Goal: Entertainment & Leisure: Consume media (video, audio)

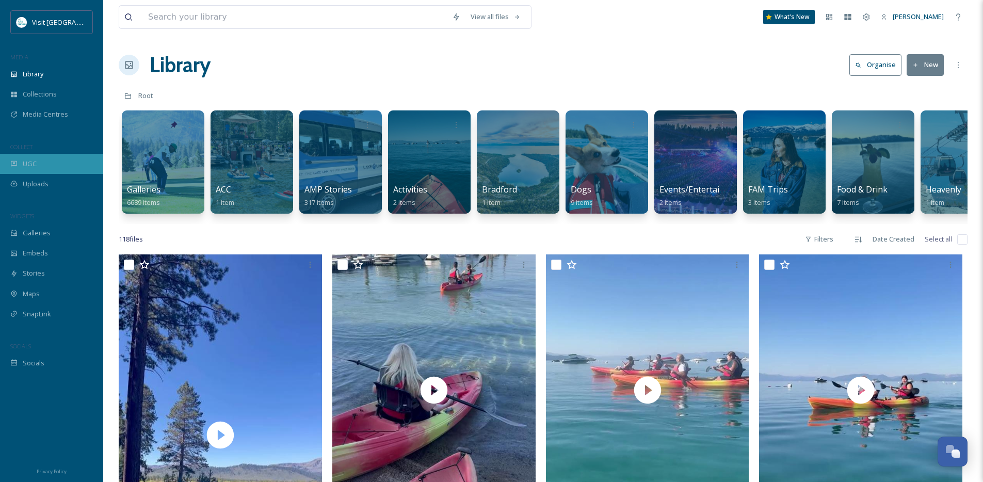
click at [39, 160] on div "UGC" at bounding box center [51, 164] width 103 height 20
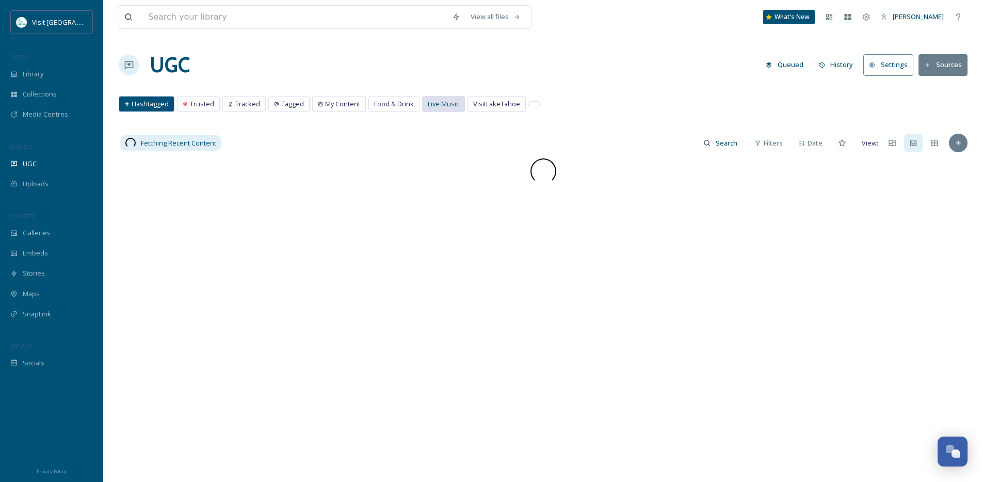
click at [439, 107] on span "Live Music" at bounding box center [443, 104] width 31 height 10
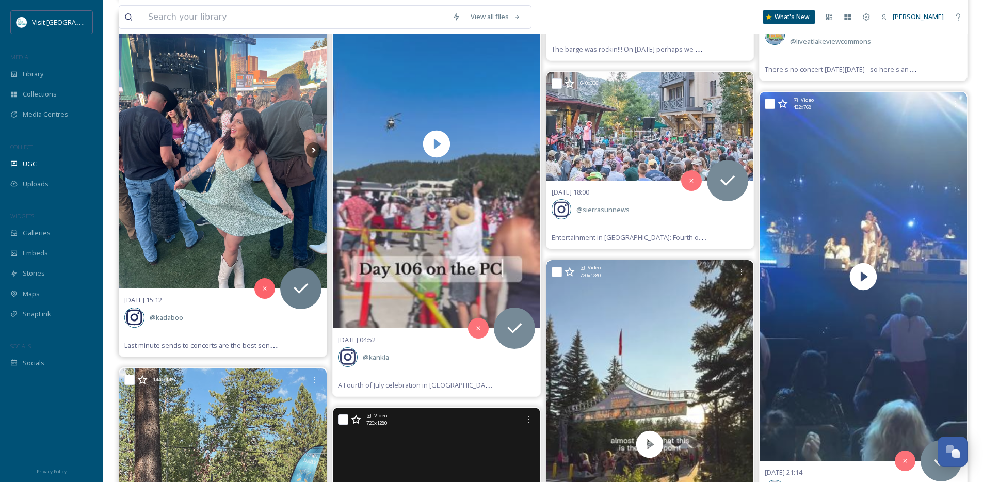
scroll to position [4106, 0]
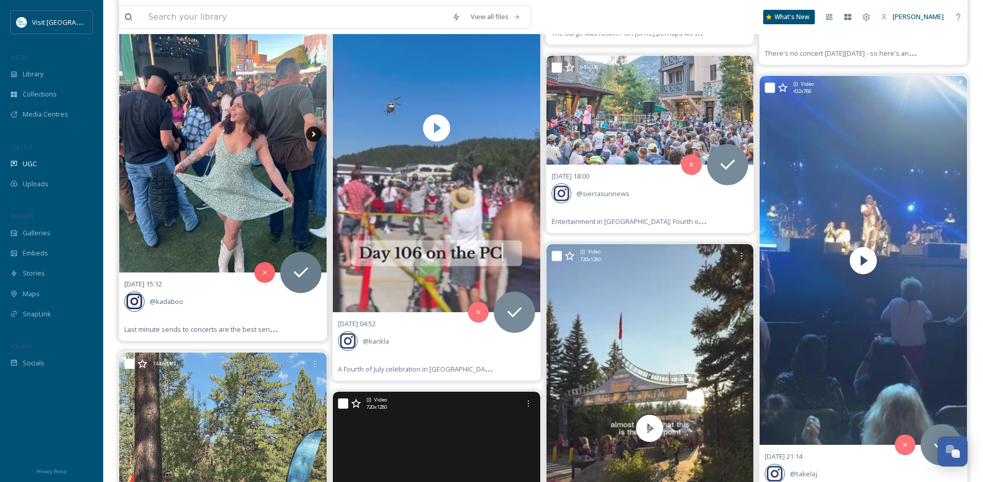
click at [318, 134] on icon at bounding box center [313, 133] width 15 height 15
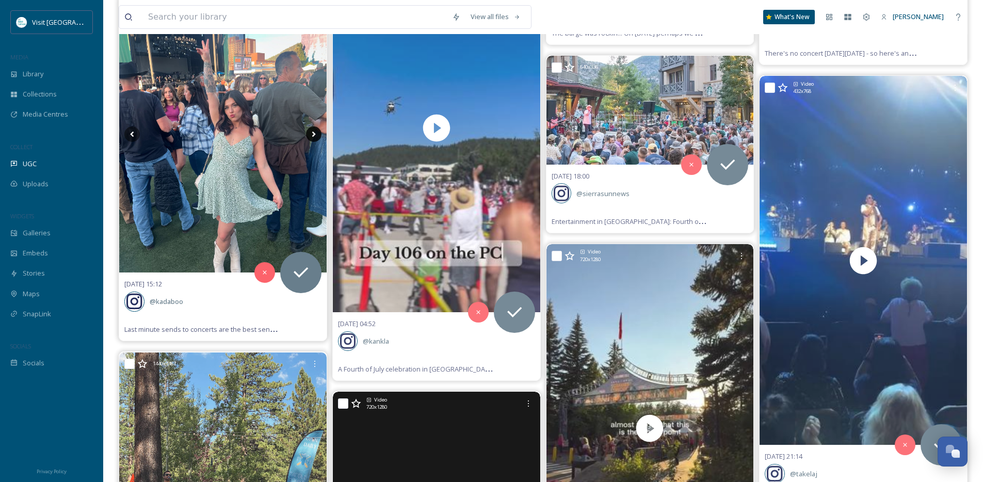
click at [316, 135] on icon at bounding box center [313, 133] width 15 height 15
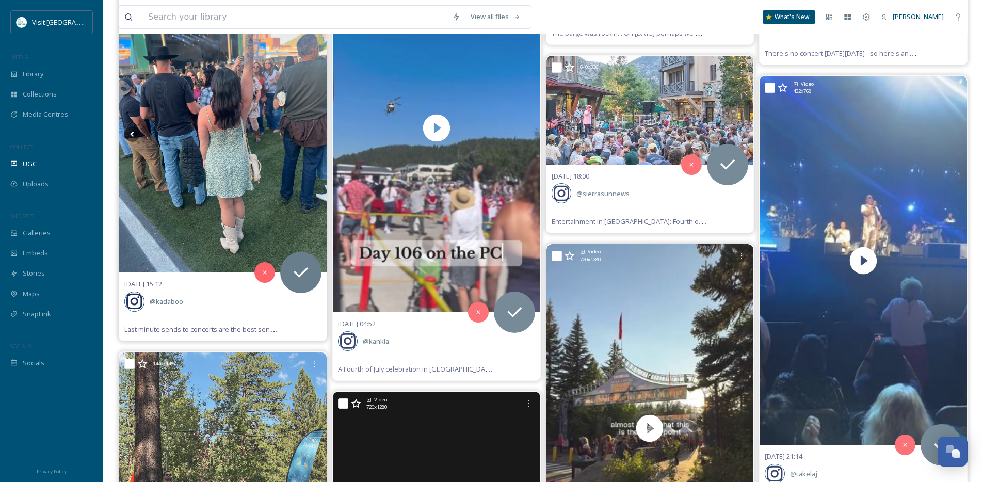
click at [316, 135] on icon at bounding box center [313, 133] width 15 height 15
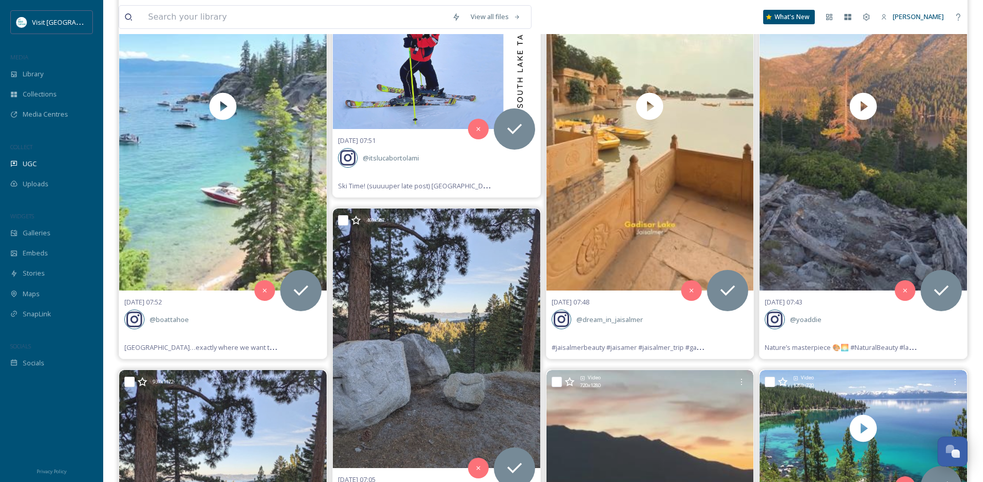
scroll to position [0, 0]
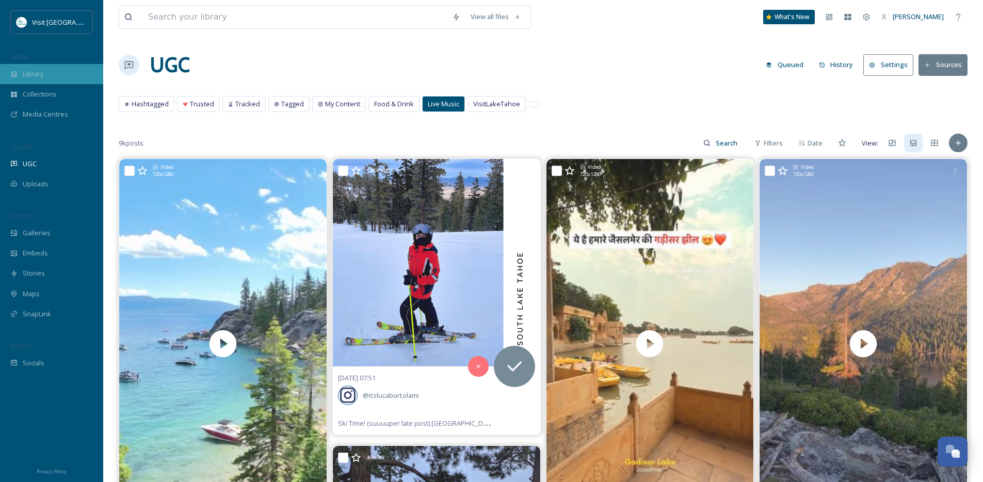
click at [57, 64] on div "Library" at bounding box center [51, 74] width 103 height 20
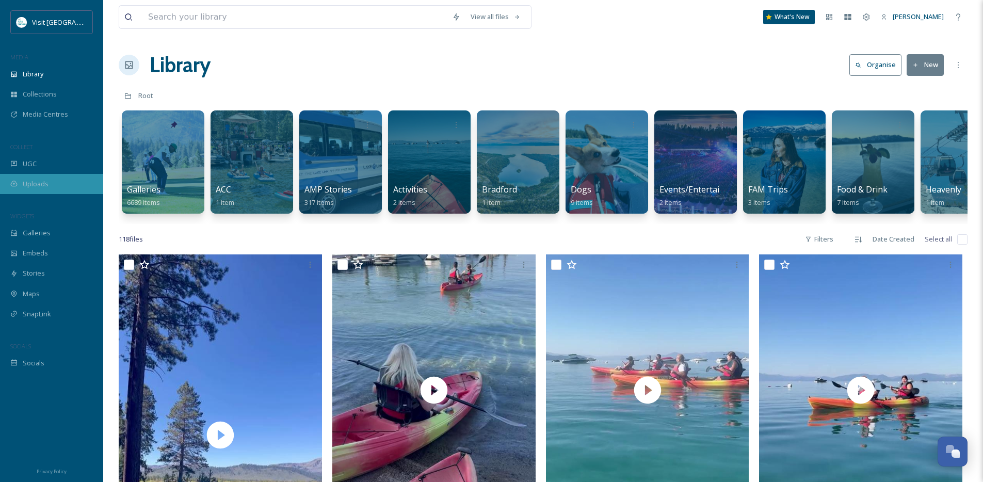
click at [56, 174] on div "Uploads" at bounding box center [51, 184] width 103 height 20
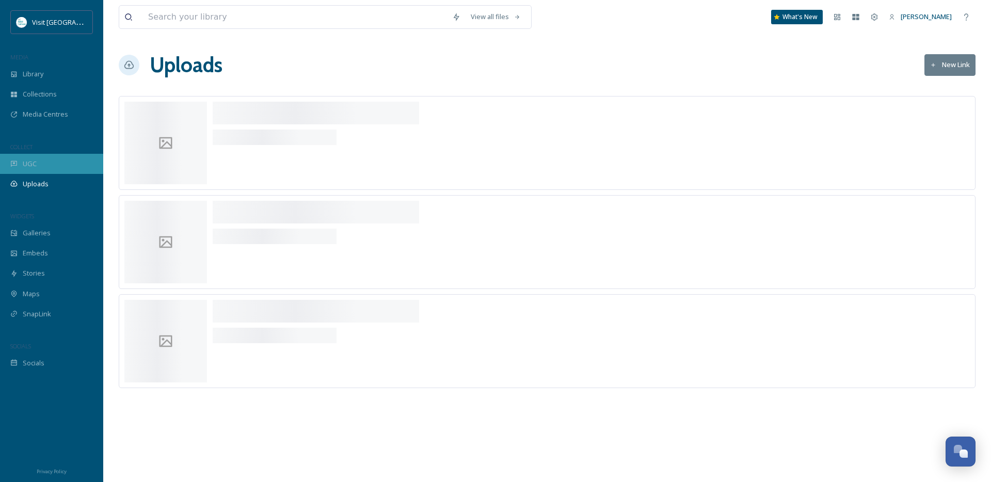
click at [53, 162] on div "UGC" at bounding box center [51, 164] width 103 height 20
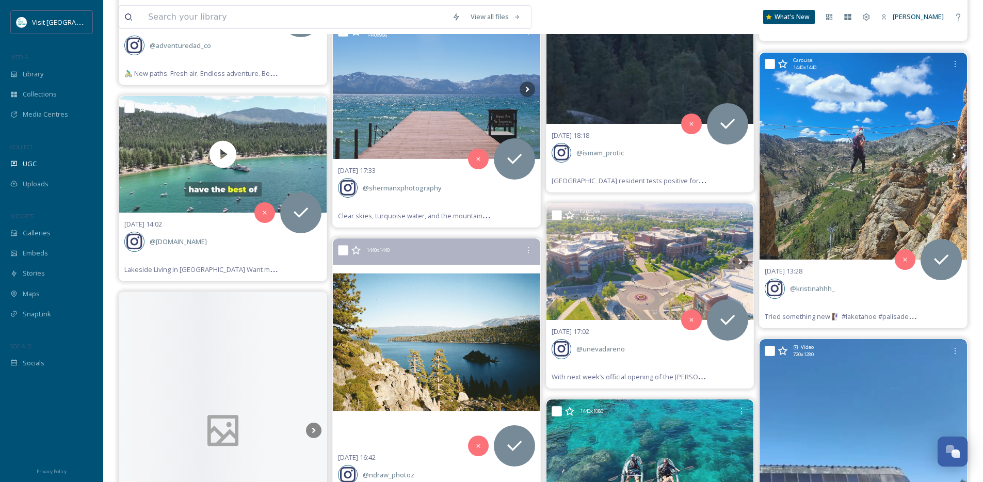
scroll to position [4642, 0]
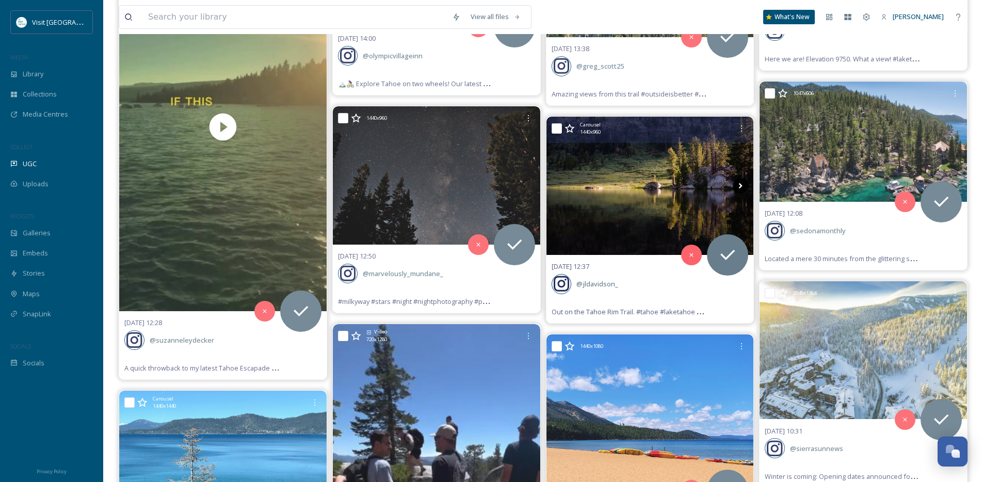
click at [738, 183] on icon at bounding box center [740, 185] width 15 height 15
click at [740, 184] on icon at bounding box center [741, 186] width 4 height 6
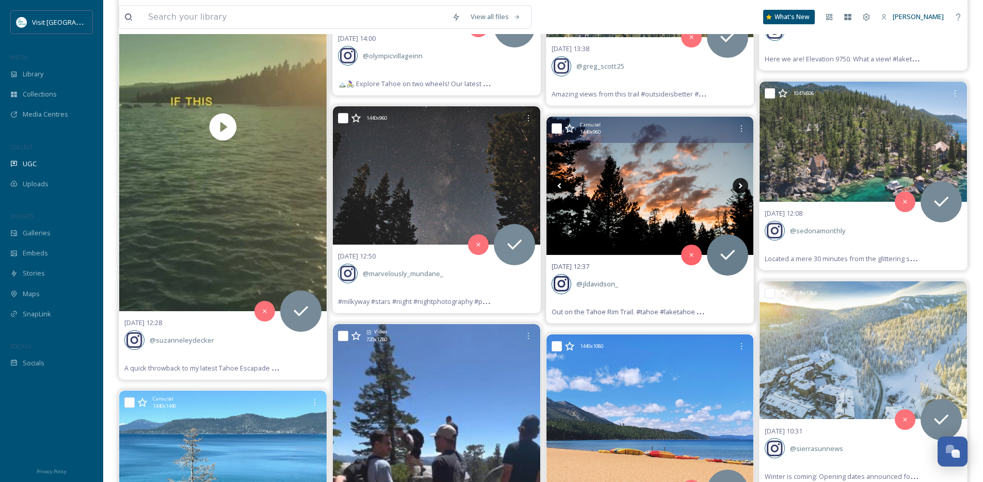
click at [740, 185] on icon at bounding box center [740, 185] width 15 height 15
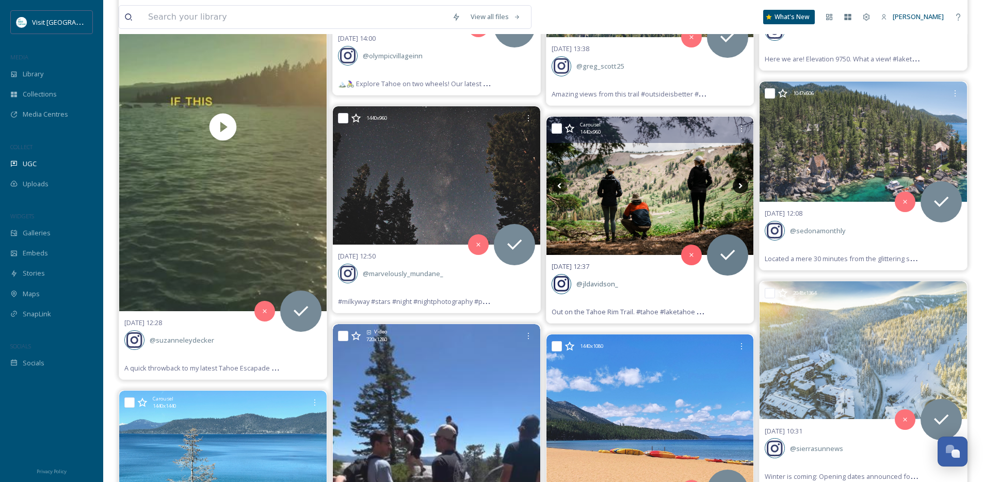
click at [740, 185] on icon at bounding box center [740, 185] width 15 height 15
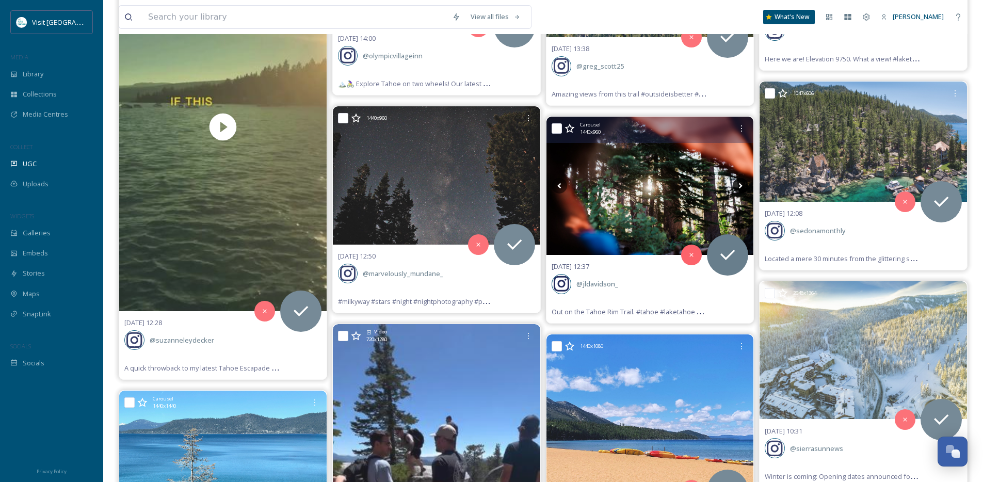
click at [740, 185] on icon at bounding box center [740, 185] width 15 height 15
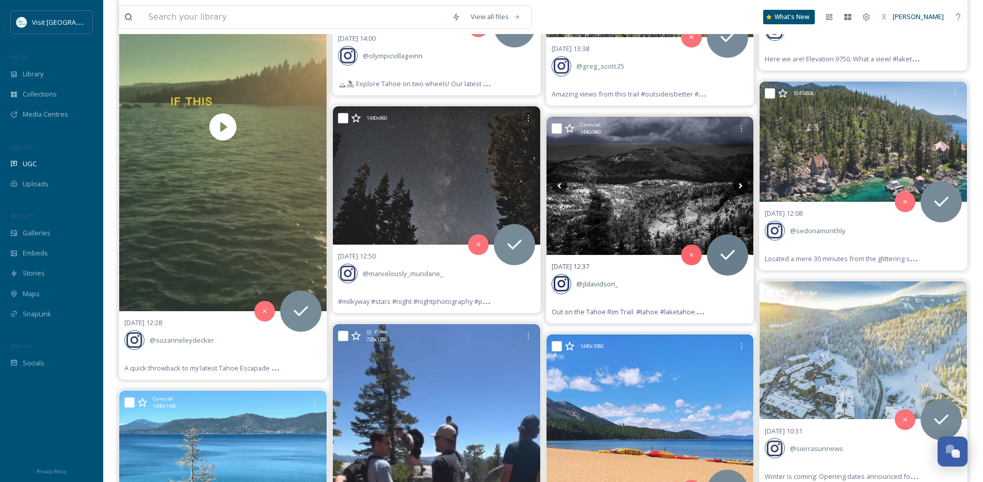
click at [740, 186] on icon at bounding box center [741, 186] width 4 height 6
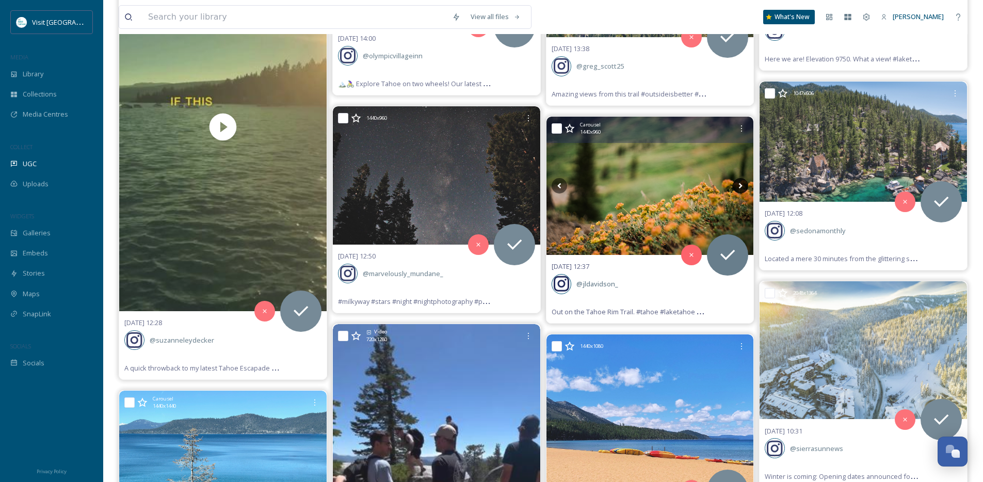
click at [740, 186] on icon at bounding box center [740, 185] width 15 height 15
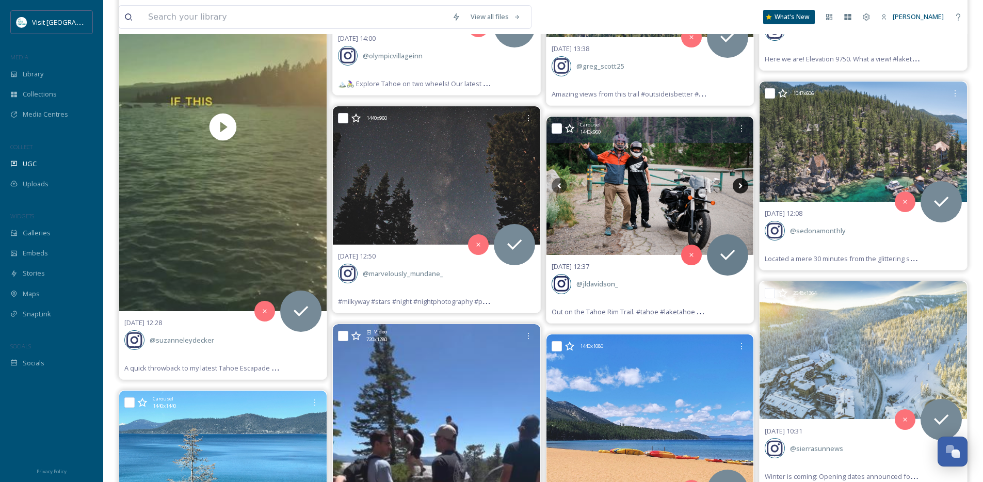
click at [740, 186] on icon at bounding box center [740, 185] width 15 height 15
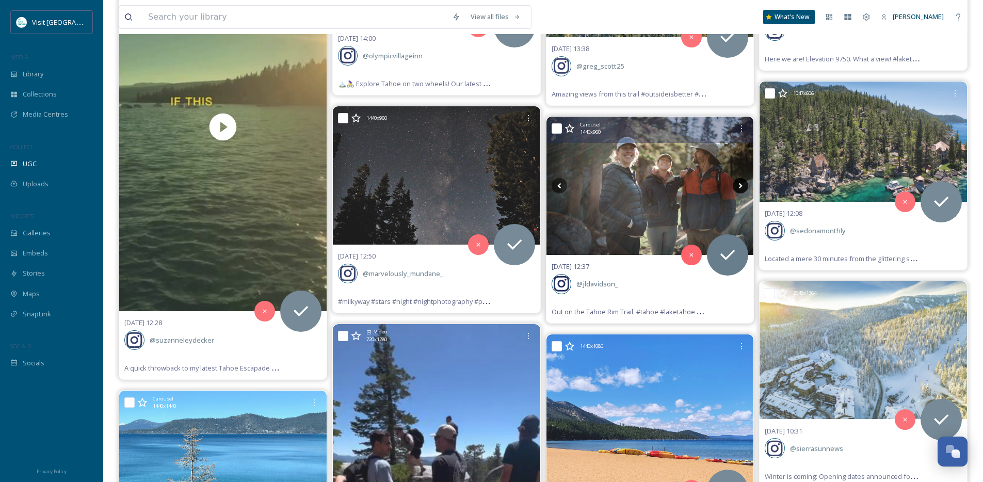
click at [740, 186] on icon at bounding box center [740, 185] width 15 height 15
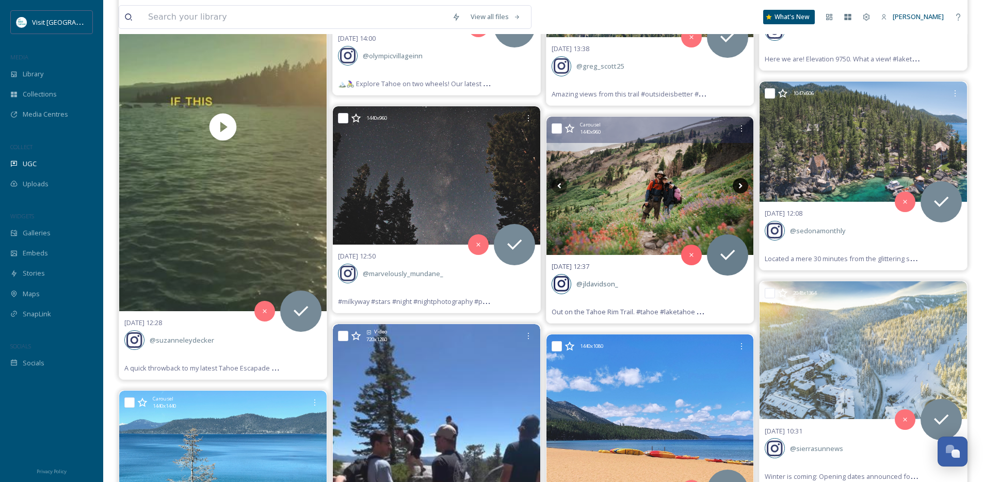
click at [740, 186] on icon at bounding box center [740, 185] width 15 height 15
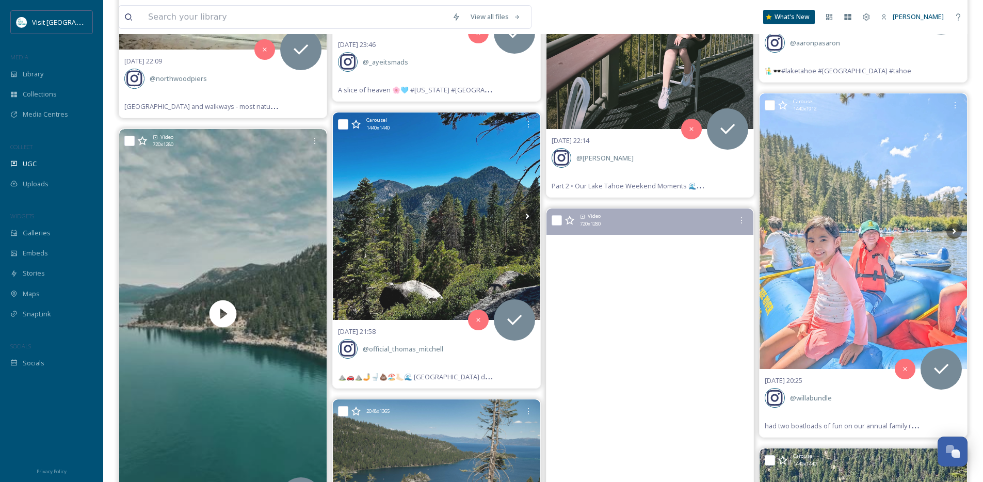
scroll to position [7587, 0]
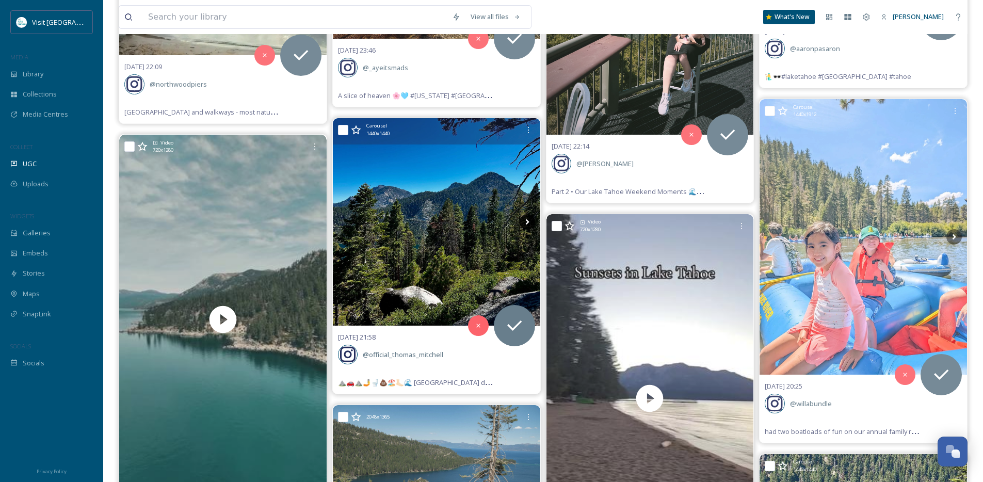
click at [532, 223] on icon at bounding box center [527, 221] width 15 height 15
click at [530, 223] on icon at bounding box center [527, 221] width 15 height 15
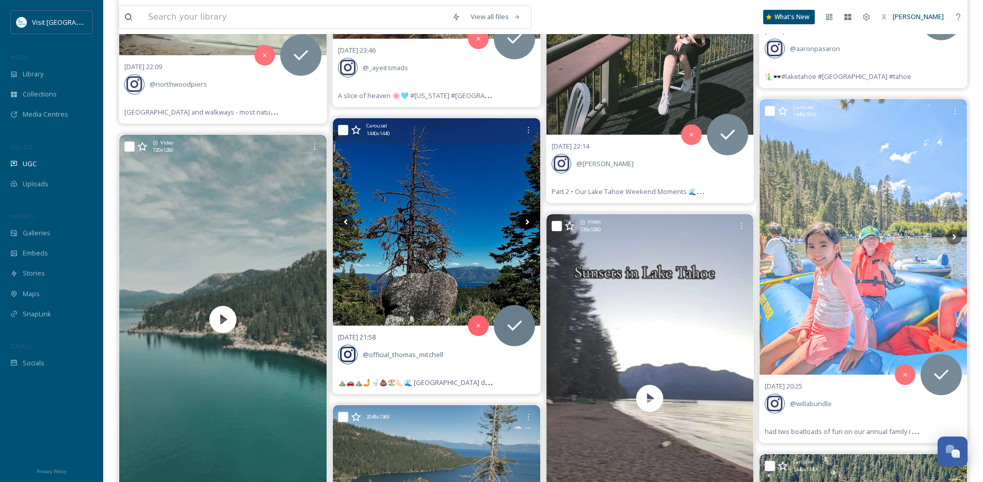
click at [530, 223] on icon at bounding box center [527, 221] width 15 height 15
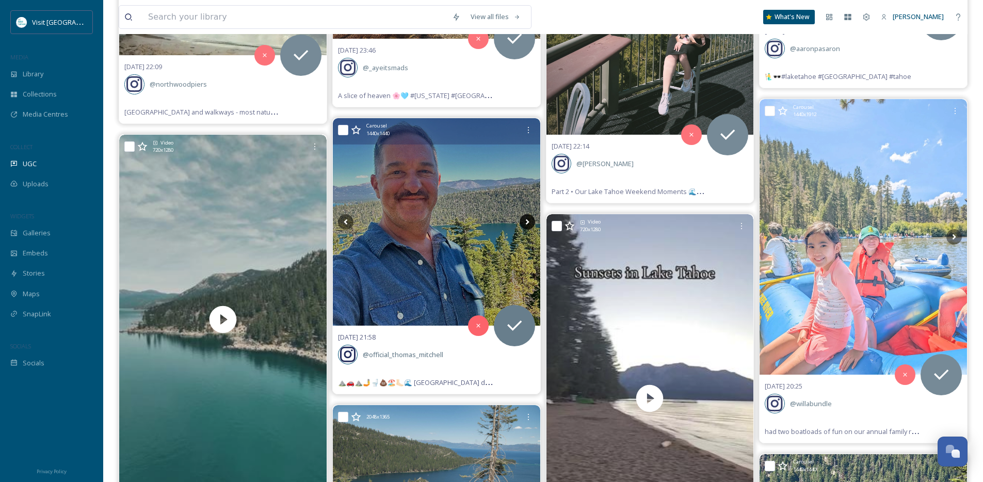
click at [530, 223] on icon at bounding box center [527, 221] width 15 height 15
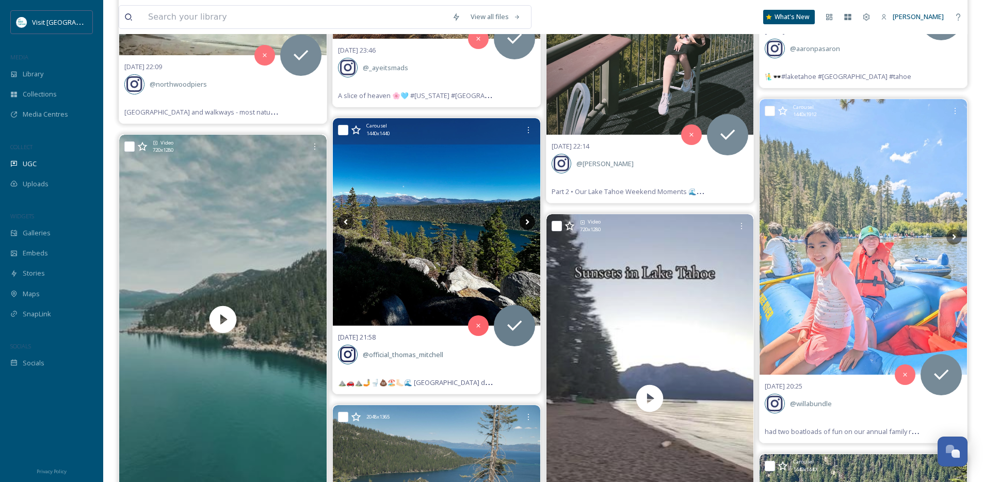
click at [530, 223] on icon at bounding box center [527, 221] width 15 height 15
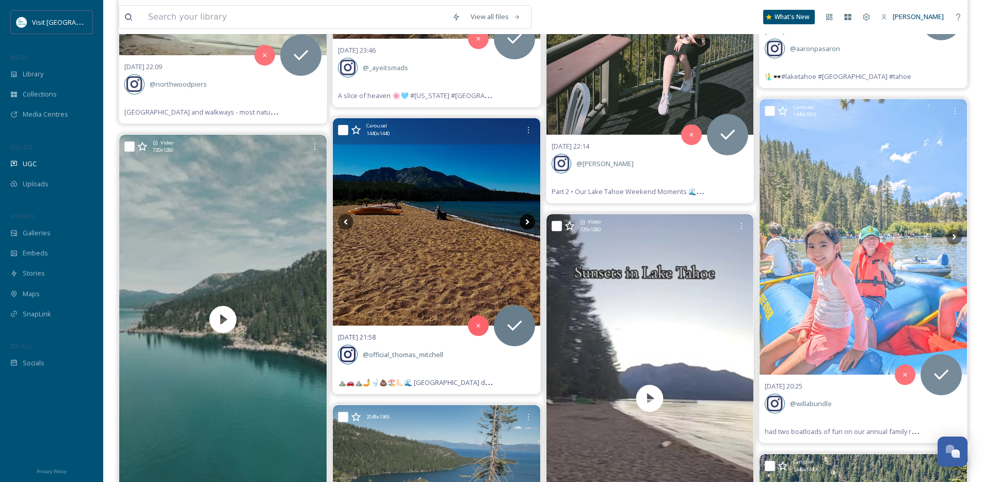
click at [530, 223] on icon at bounding box center [527, 221] width 15 height 15
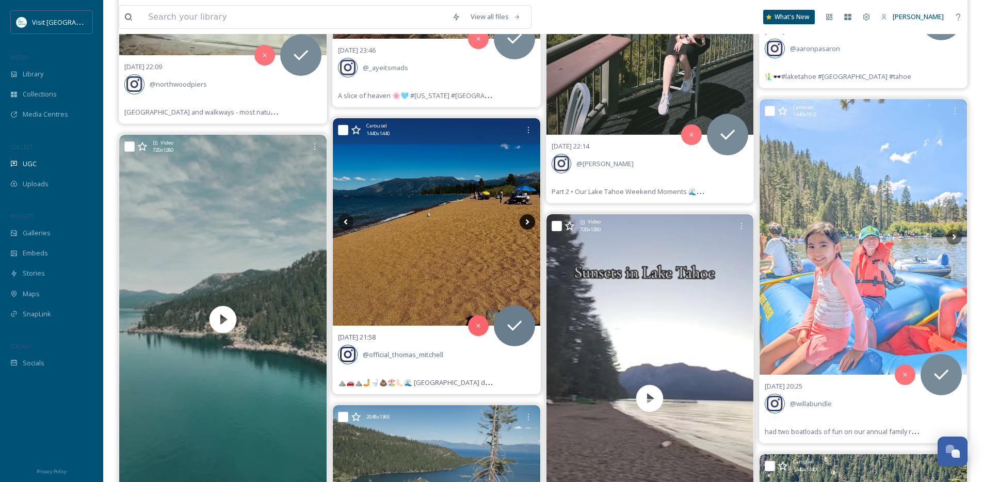
click at [530, 223] on icon at bounding box center [527, 221] width 15 height 15
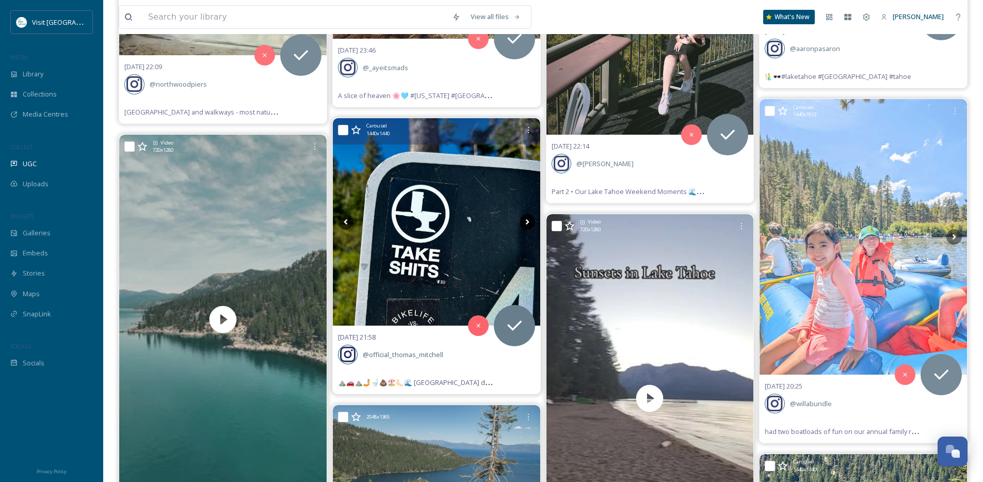
click at [534, 220] on icon at bounding box center [527, 221] width 15 height 15
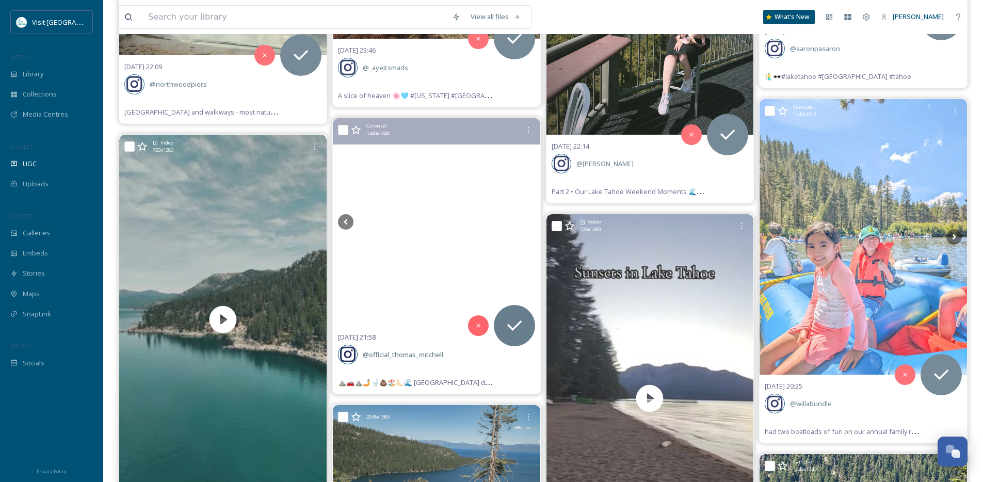
click at [532, 221] on icon at bounding box center [527, 221] width 15 height 15
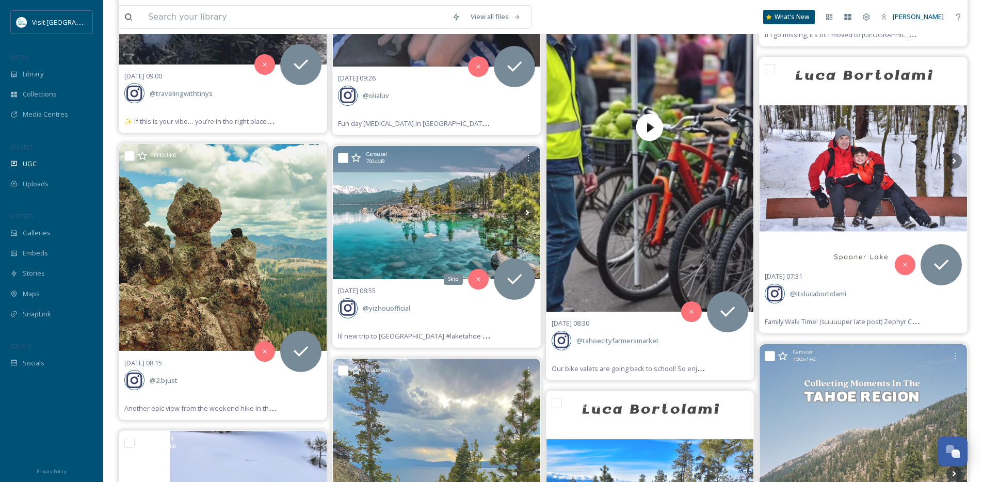
scroll to position [5979, 0]
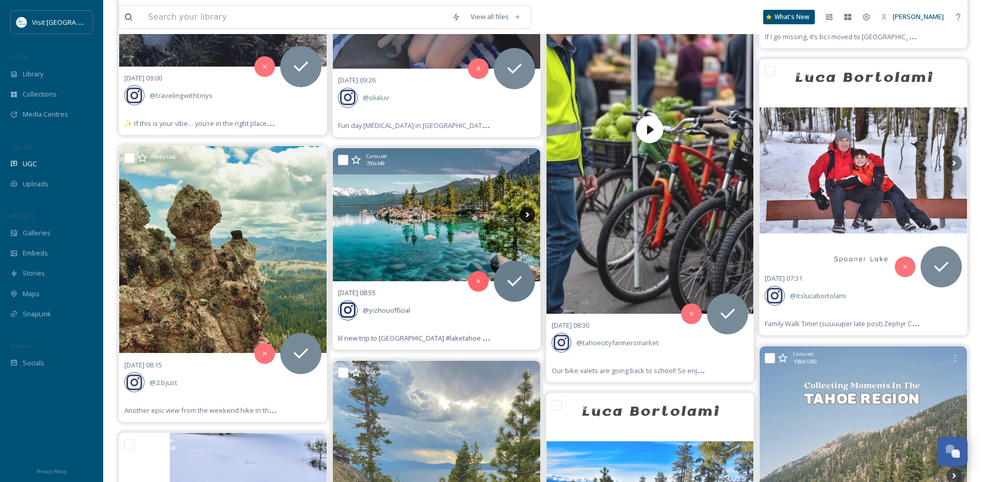
click at [530, 216] on icon at bounding box center [527, 214] width 15 height 15
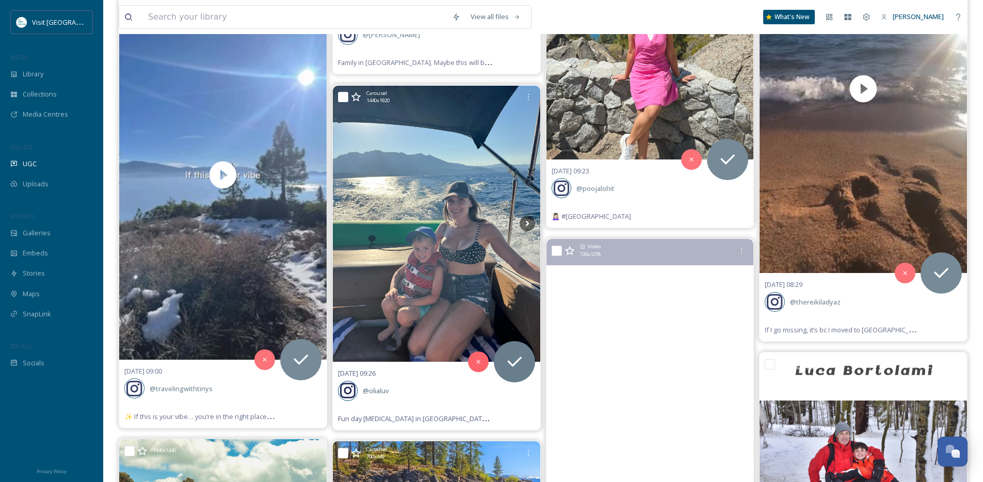
scroll to position [5661, 0]
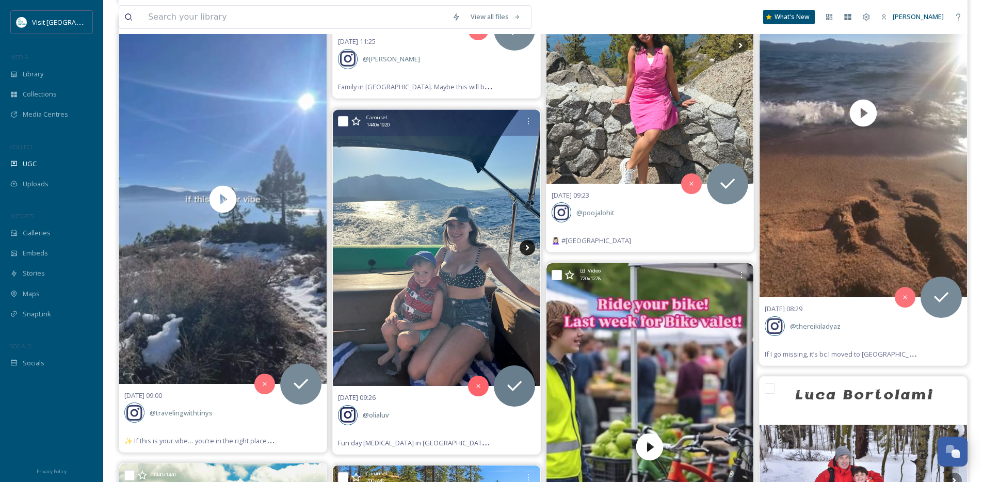
click at [528, 245] on icon at bounding box center [527, 247] width 15 height 15
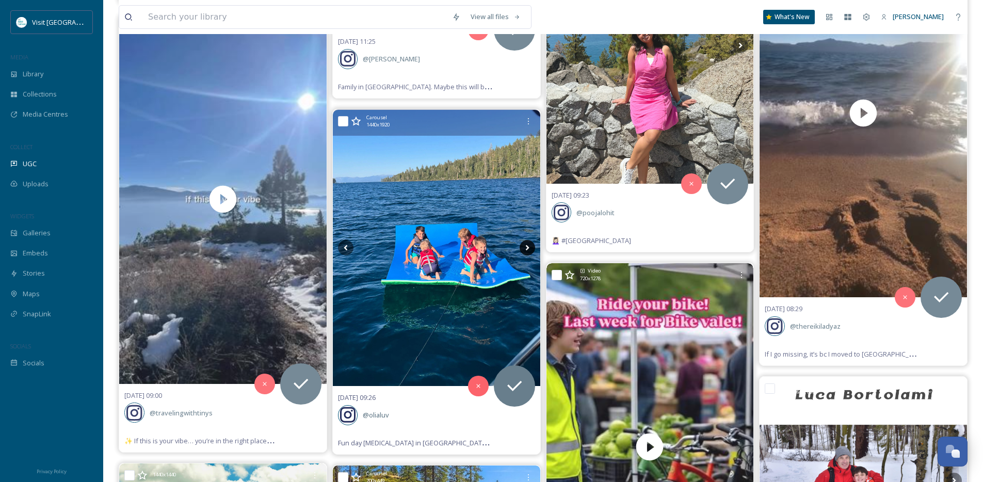
click at [528, 245] on icon at bounding box center [527, 247] width 15 height 15
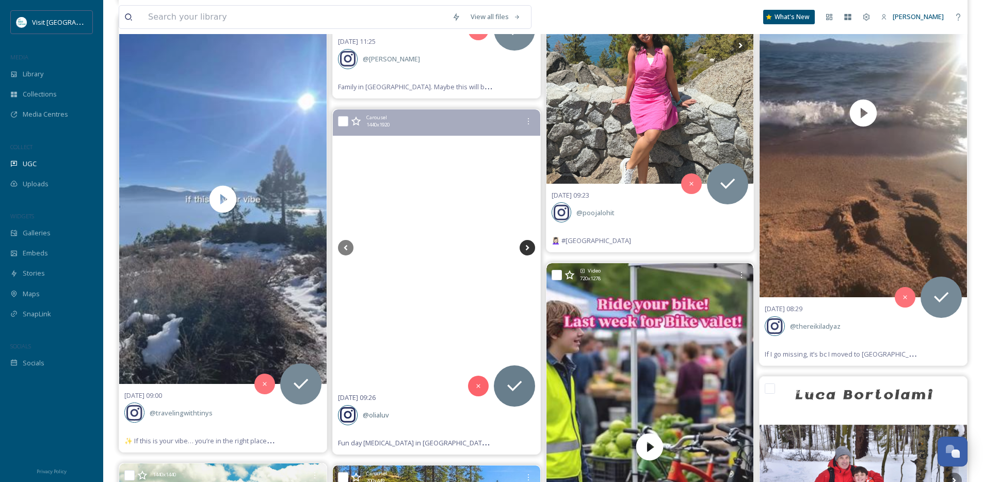
click at [528, 245] on icon at bounding box center [527, 247] width 15 height 15
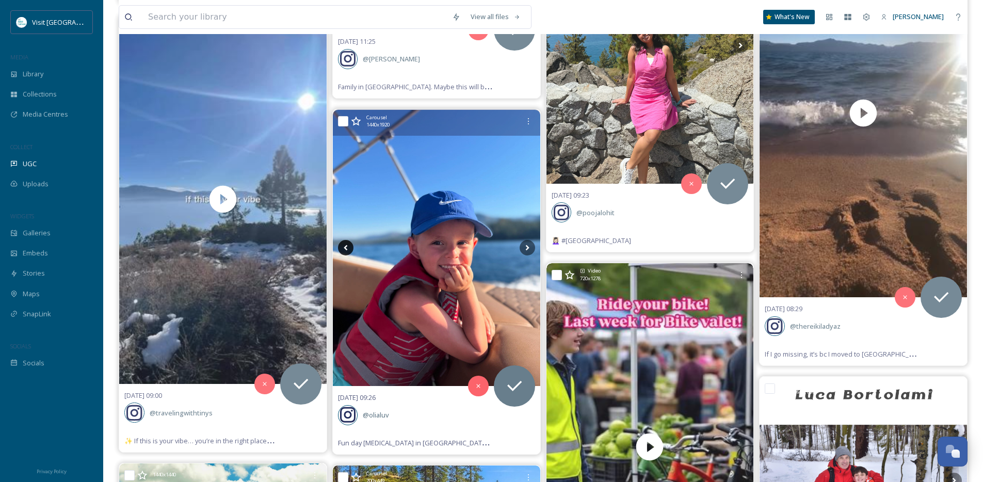
click at [348, 246] on icon at bounding box center [345, 247] width 15 height 15
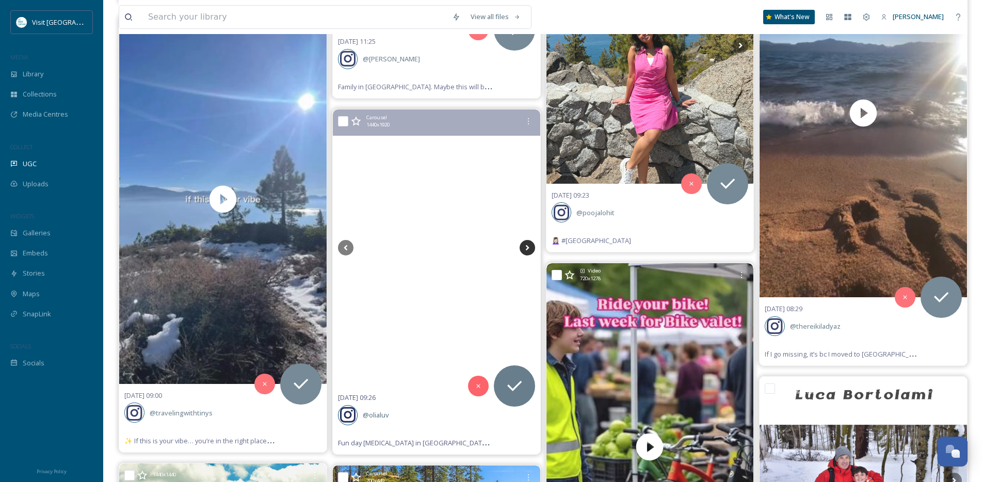
click at [525, 250] on icon at bounding box center [527, 247] width 15 height 15
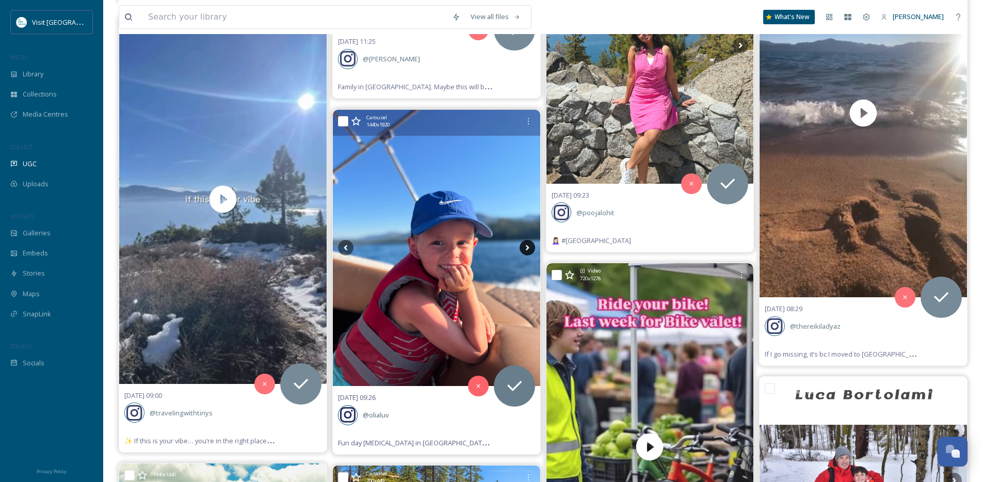
click at [525, 250] on icon at bounding box center [527, 247] width 15 height 15
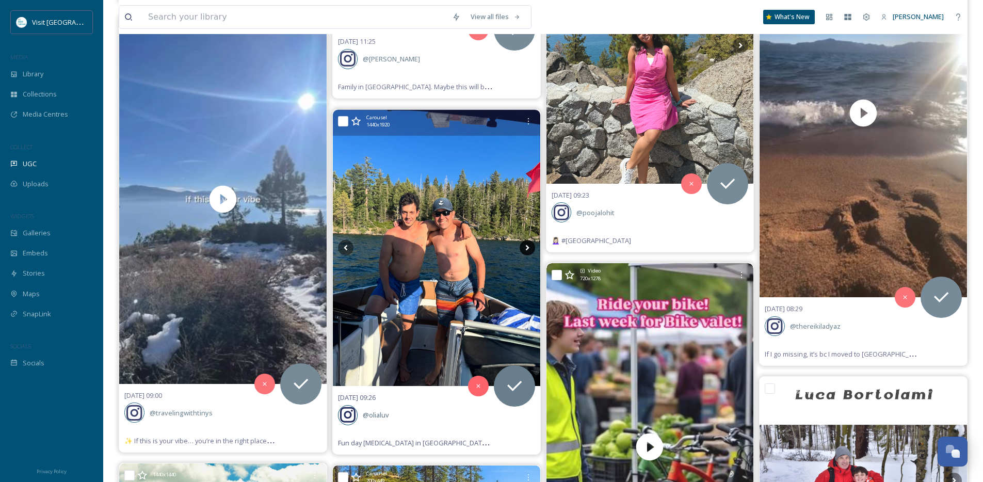
click at [525, 250] on icon at bounding box center [527, 247] width 15 height 15
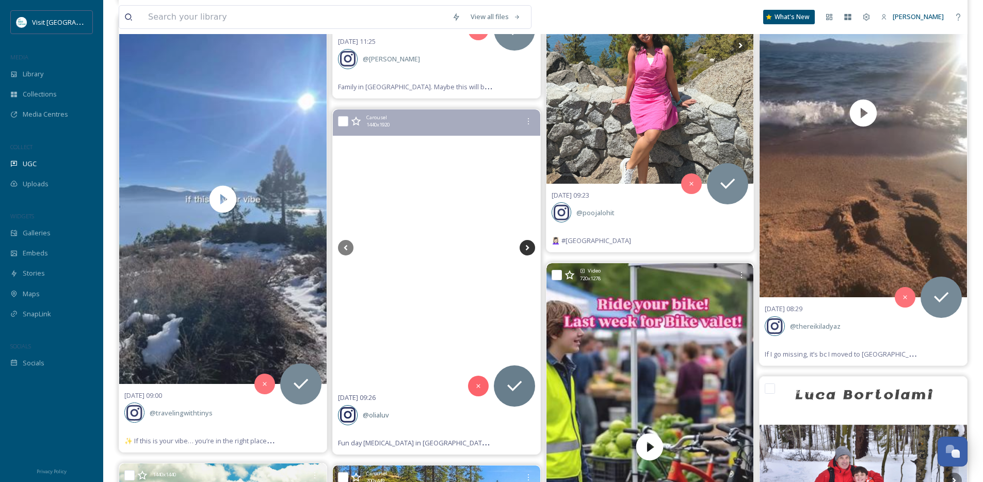
click at [525, 250] on icon at bounding box center [527, 247] width 15 height 15
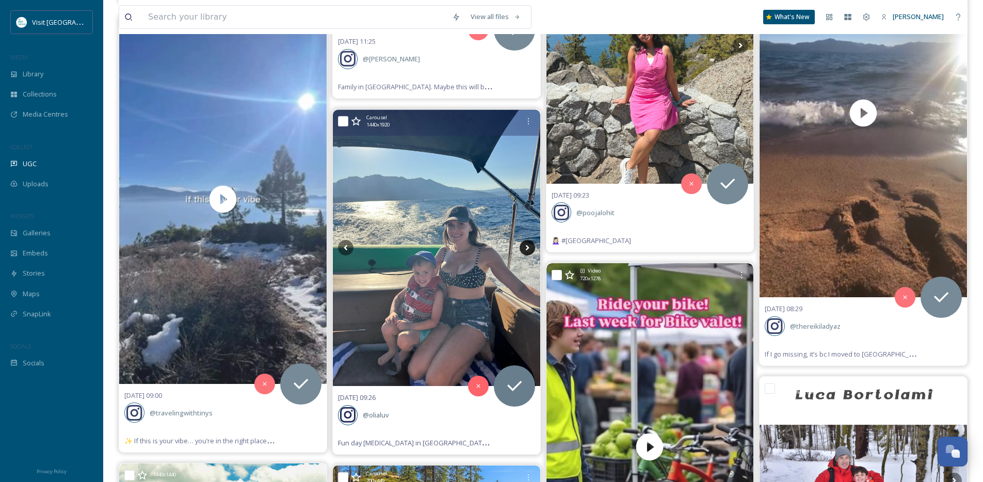
click at [525, 250] on icon at bounding box center [527, 247] width 15 height 15
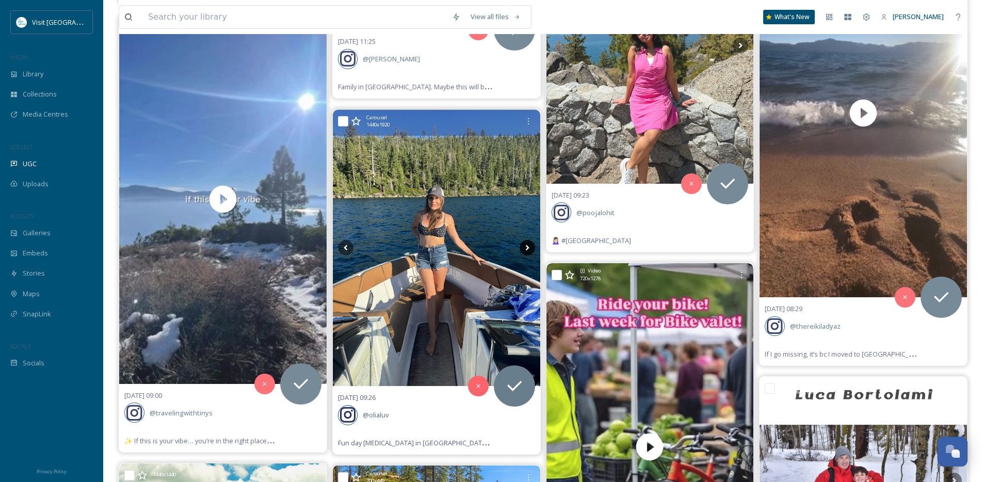
click at [525, 250] on icon at bounding box center [527, 247] width 15 height 15
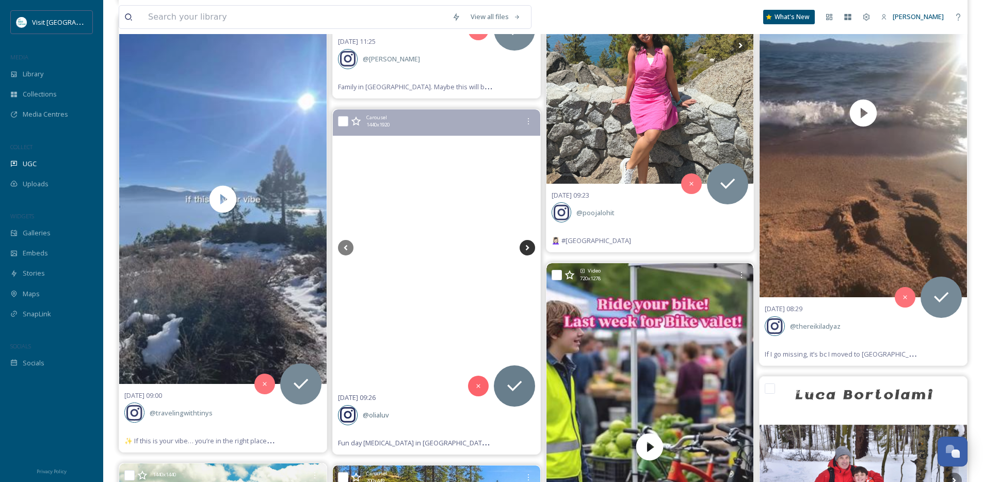
click at [525, 250] on icon at bounding box center [527, 247] width 15 height 15
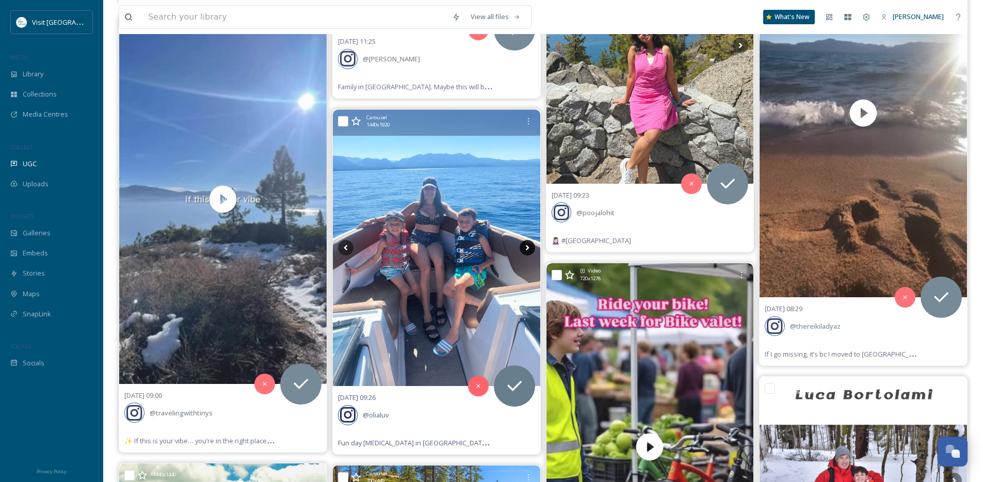
click at [525, 250] on icon at bounding box center [527, 247] width 15 height 15
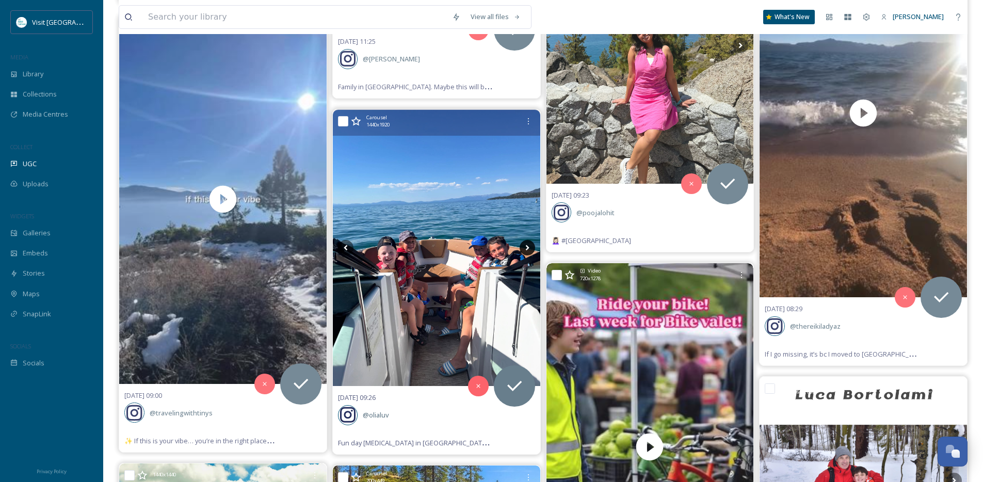
click at [525, 250] on icon at bounding box center [527, 247] width 15 height 15
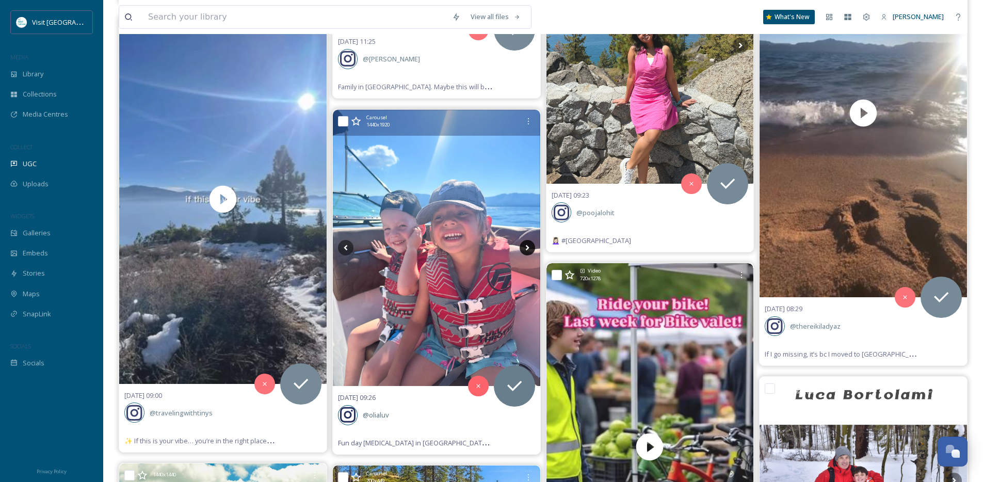
click at [525, 250] on icon at bounding box center [527, 247] width 15 height 15
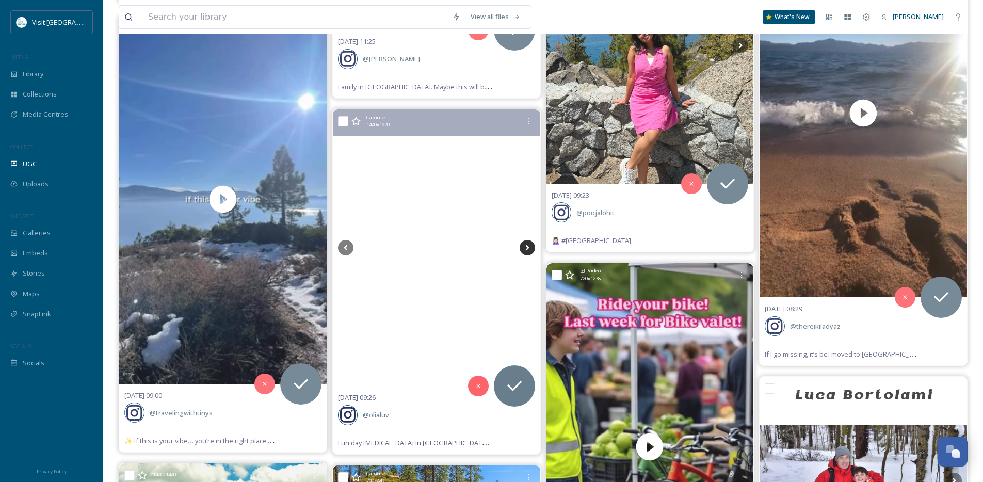
click at [525, 250] on icon at bounding box center [527, 247] width 15 height 15
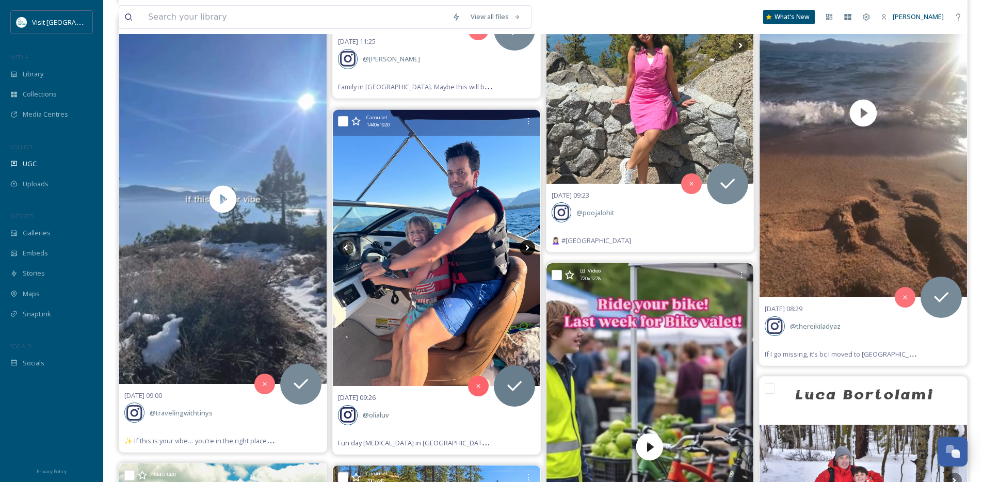
click at [525, 250] on icon at bounding box center [527, 247] width 15 height 15
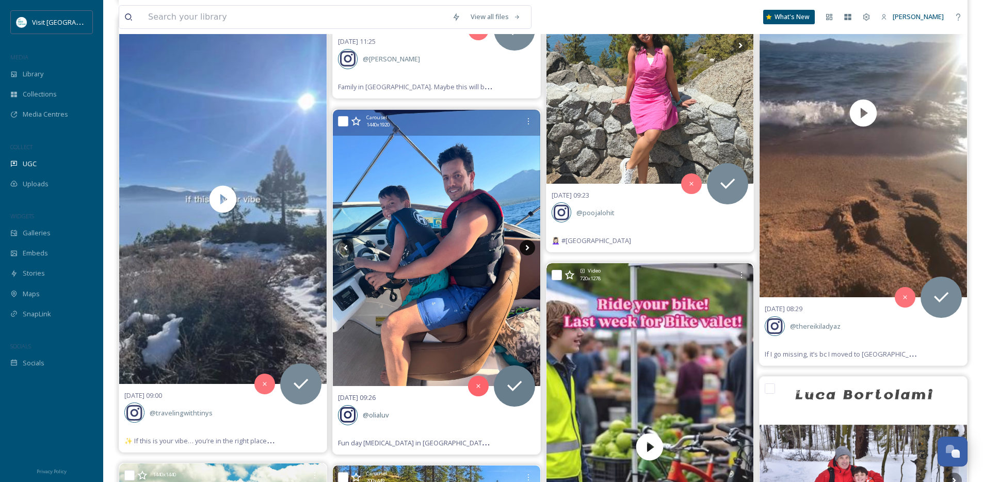
click at [525, 250] on icon at bounding box center [527, 247] width 15 height 15
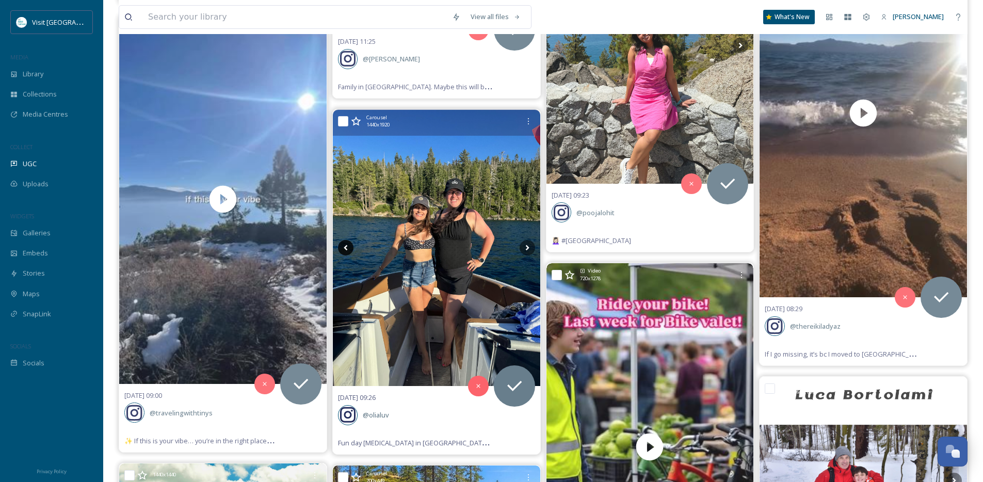
click at [349, 250] on icon at bounding box center [345, 247] width 15 height 15
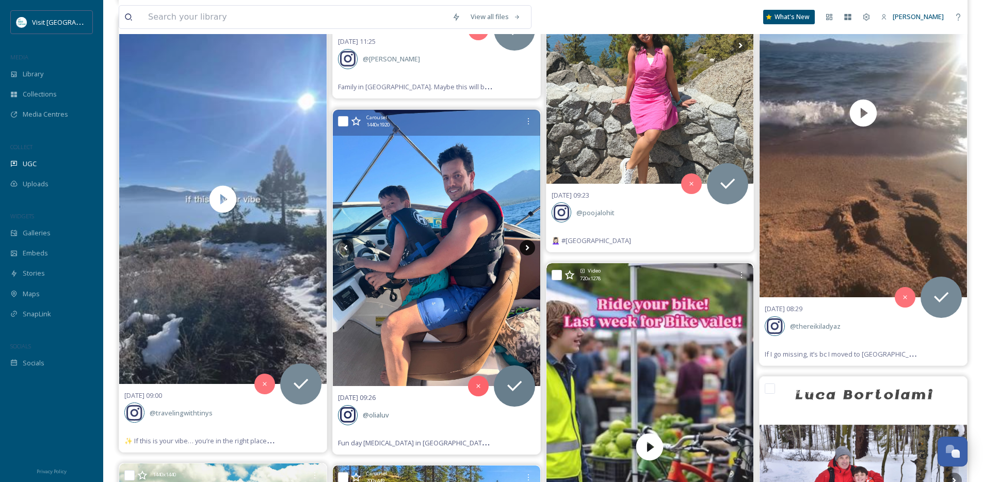
click at [531, 247] on icon at bounding box center [527, 247] width 15 height 15
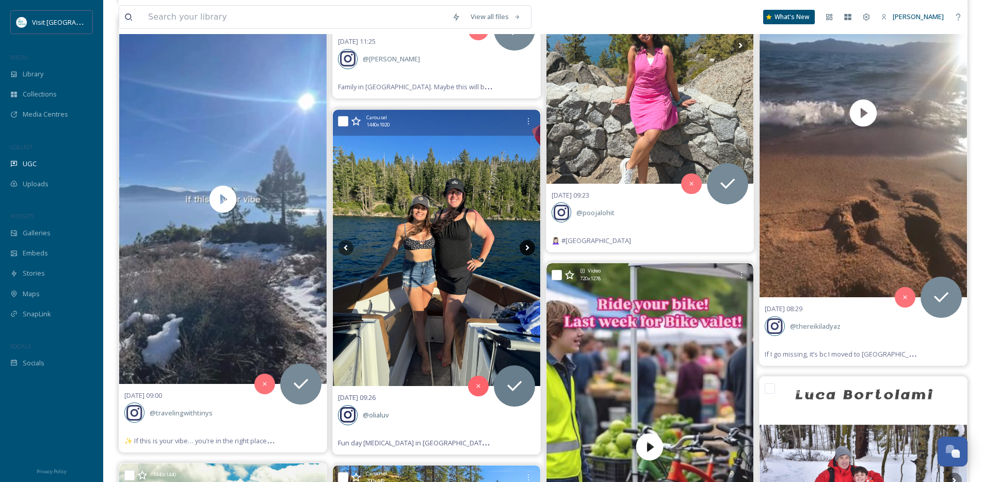
click at [531, 247] on icon at bounding box center [527, 247] width 15 height 15
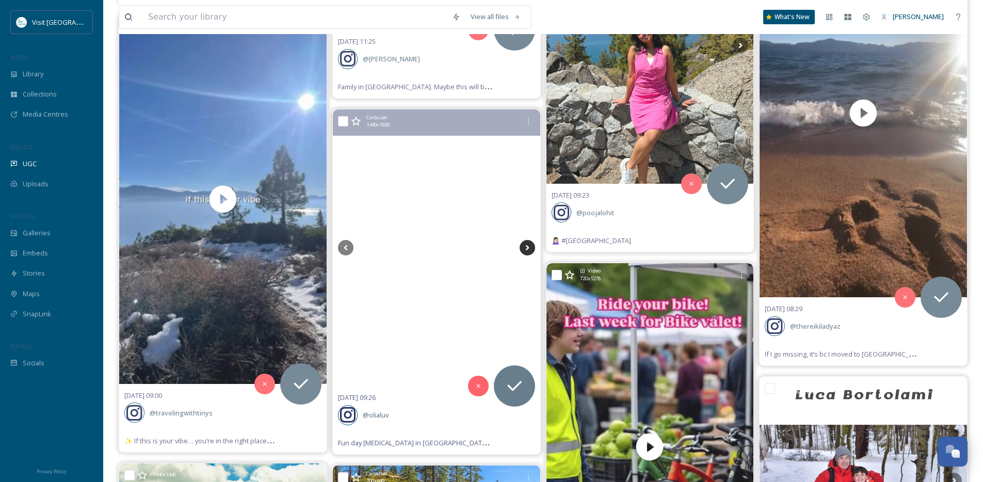
click at [531, 247] on icon at bounding box center [527, 247] width 15 height 15
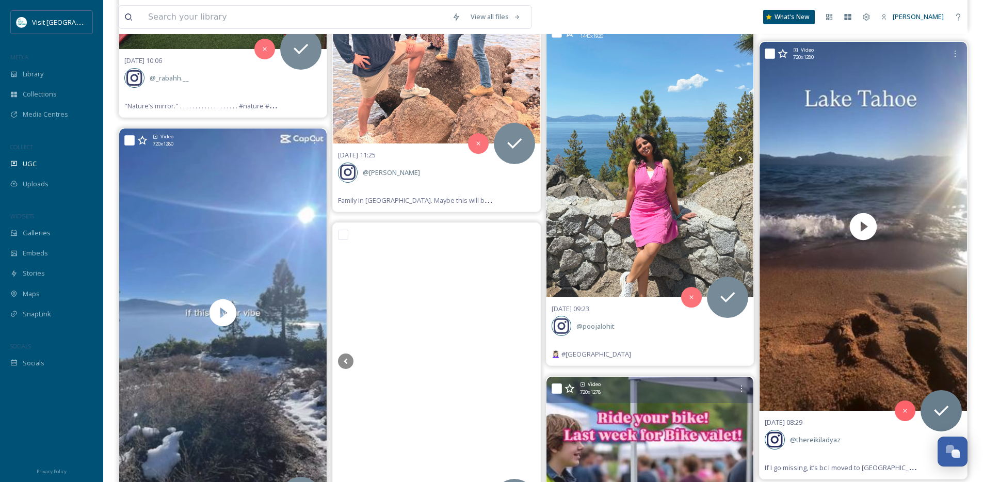
scroll to position [5547, 0]
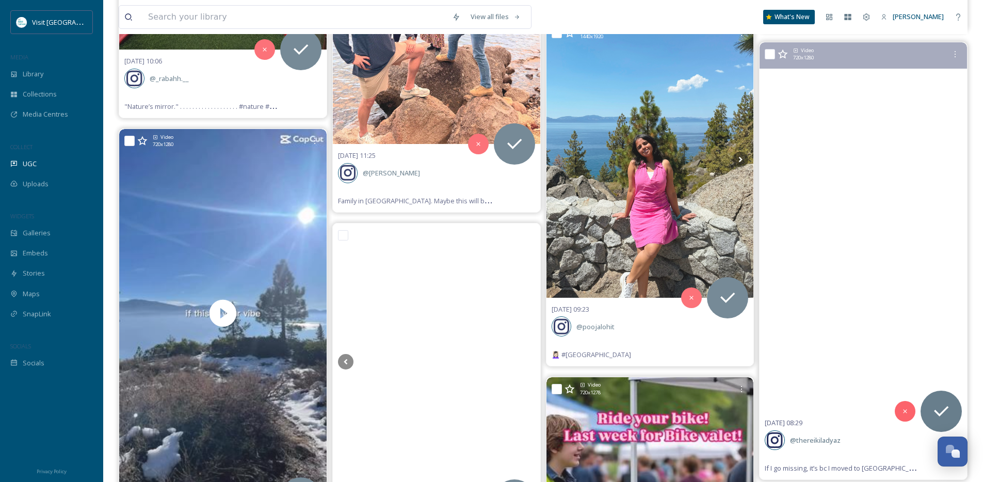
click at [866, 252] on video "If I go missing, it’s bc I moved to Lake Tahoe💙\a\a#wow #surreal #beachlife #be…" at bounding box center [863, 226] width 207 height 369
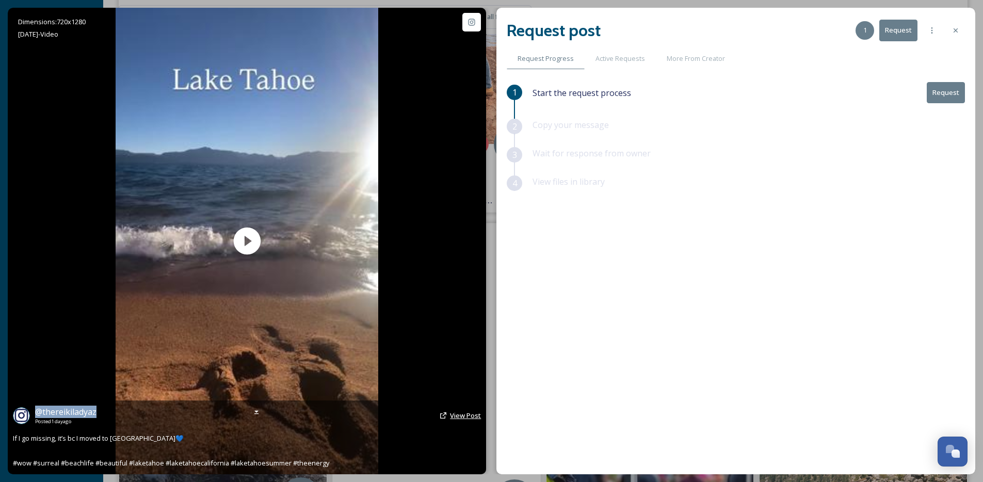
click at [465, 416] on span "View Post" at bounding box center [465, 415] width 31 height 9
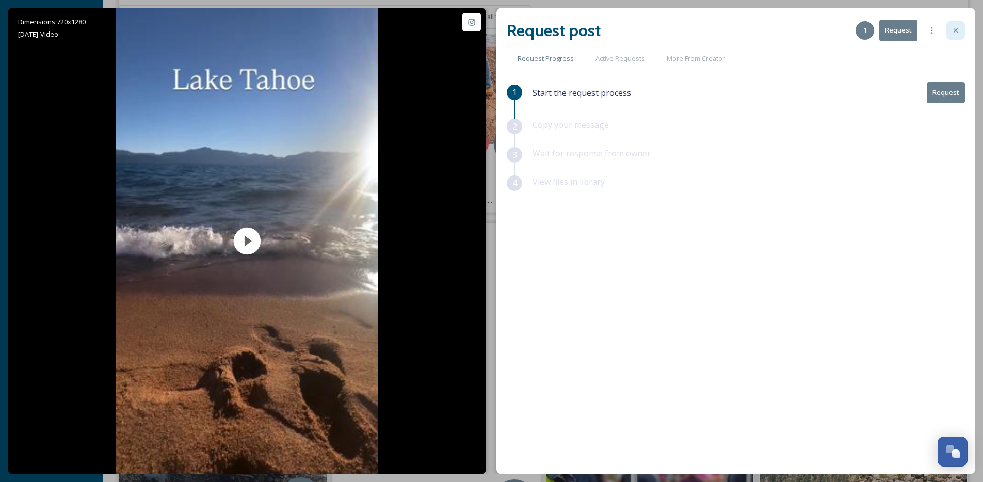
click at [957, 30] on icon at bounding box center [956, 30] width 8 height 8
